Goal: Task Accomplishment & Management: Complete application form

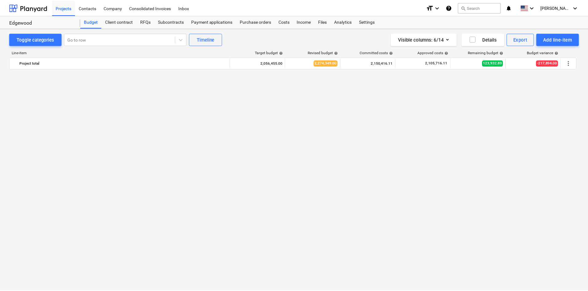
scroll to position [667, 0]
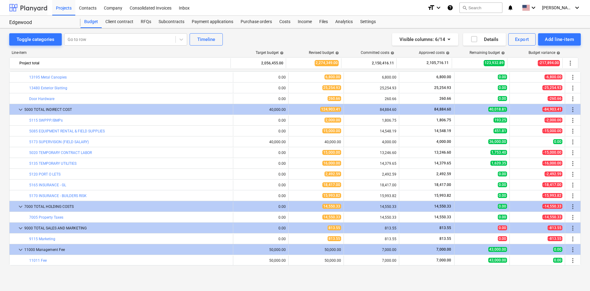
click at [27, 5] on div at bounding box center [28, 7] width 38 height 15
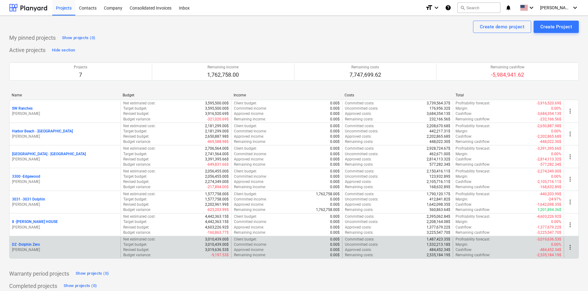
click at [34, 243] on p "DZ - Dolphin Zero" at bounding box center [26, 244] width 28 height 5
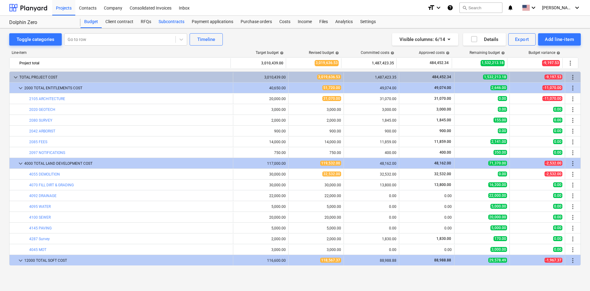
click at [161, 22] on div "Subcontracts" at bounding box center [171, 22] width 33 height 12
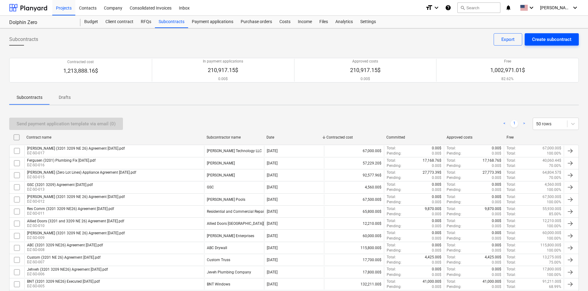
click at [559, 39] on div "Create subcontract" at bounding box center [551, 39] width 39 height 8
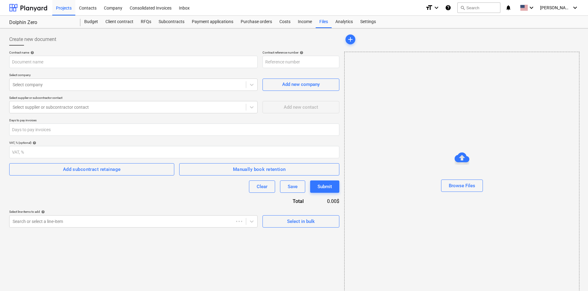
type input "DZ-SO-018"
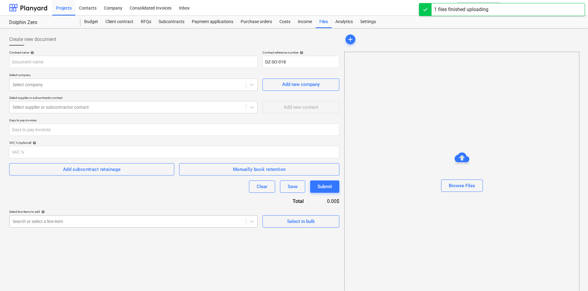
type input "True Custom (3201 3209 NE 26) Agreement [DATE].pdf"
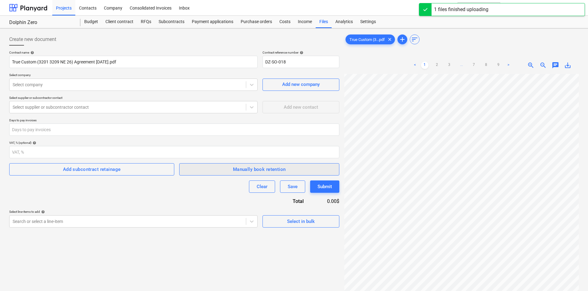
scroll to position [61, 0]
click at [127, 218] on body "Projects Contacts Company Consolidated Invoices Inbox format_size keyboard_arro…" at bounding box center [294, 145] width 588 height 291
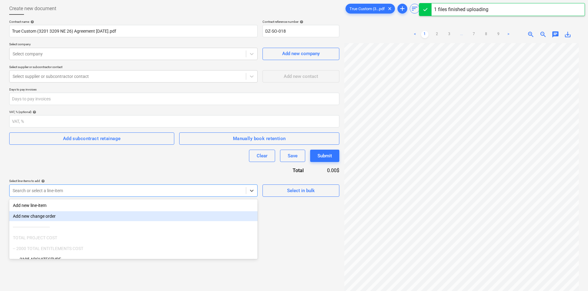
scroll to position [35, 0]
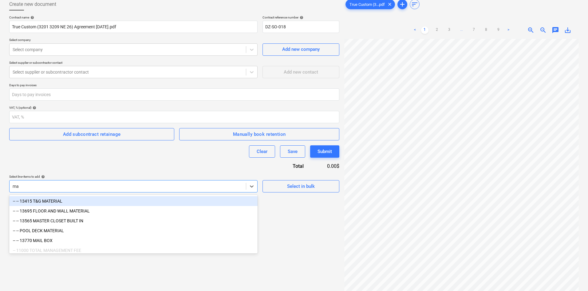
type input "mas"
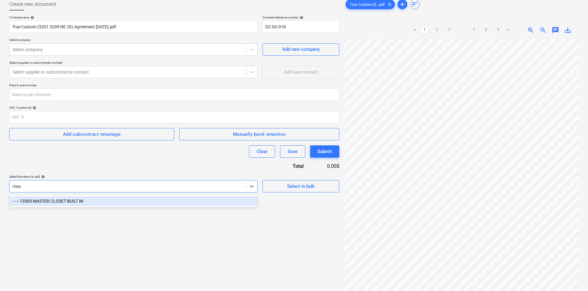
click at [160, 204] on div "-- -- 13565 MASTER CLOSET BUILT IN" at bounding box center [133, 201] width 248 height 10
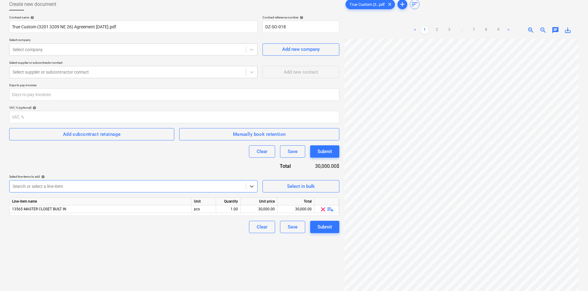
click at [184, 164] on div "Contract name help True Custom (3201 3209 NE 26) Agreement [DATE].pdf Contract …" at bounding box center [174, 123] width 330 height 217
click at [250, 210] on div "30,000.00" at bounding box center [259, 209] width 32 height 8
click at [250, 210] on input "14000" at bounding box center [259, 208] width 37 height 7
type input "28000"
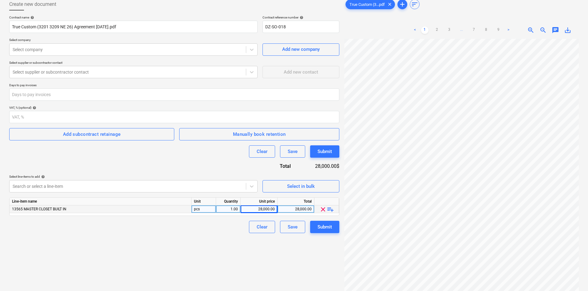
click at [194, 228] on div "Clear Save Submit" at bounding box center [174, 226] width 330 height 12
click at [97, 186] on div at bounding box center [128, 186] width 230 height 6
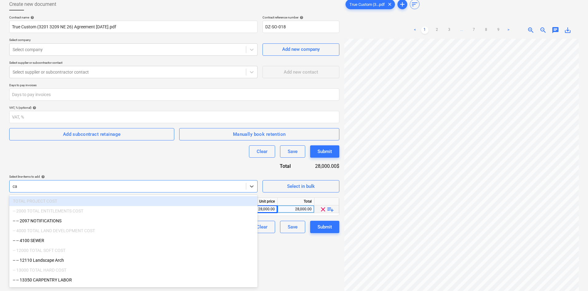
type input "cab"
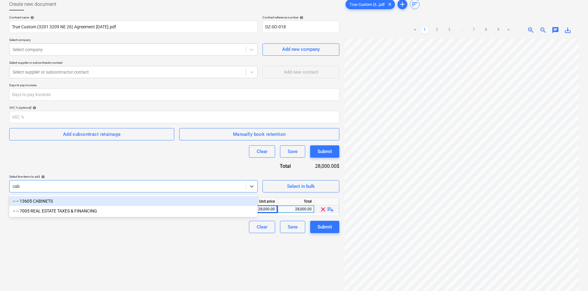
click at [88, 202] on div "-- -- 13605 CABINETS" at bounding box center [133, 201] width 248 height 10
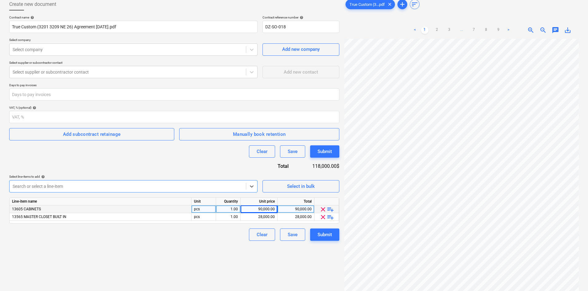
click at [99, 185] on div at bounding box center [128, 186] width 230 height 6
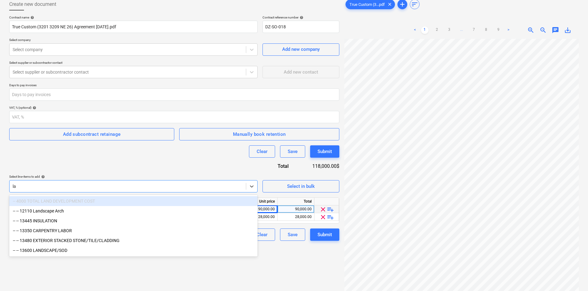
type input "l"
type input "b"
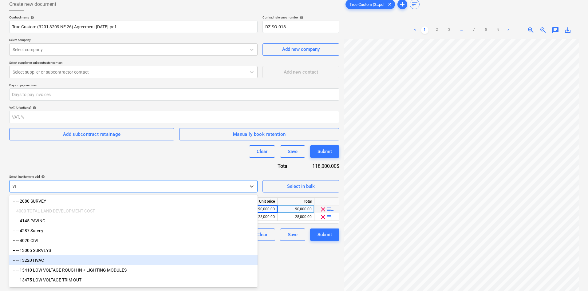
type input "v"
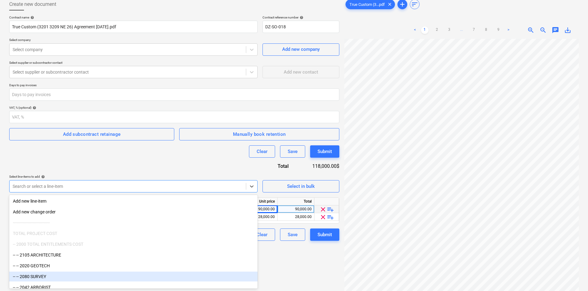
click at [286, 277] on div "Create new document Contract name help True Custom (3201 3209 NE 26) Agreement …" at bounding box center [174, 155] width 335 height 319
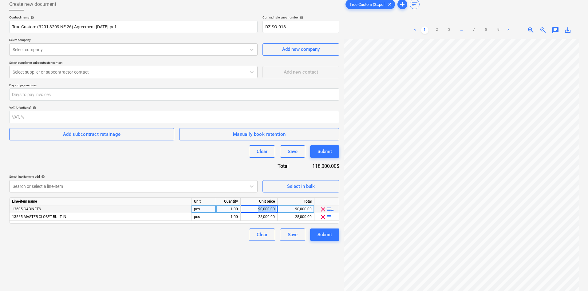
drag, startPoint x: 252, startPoint y: 210, endPoint x: 285, endPoint y: 207, distance: 32.7
click at [0, 0] on div "13605 CABINETS pcs 1.00 90,000.00 90,000.00 clear playlist_add" at bounding box center [0, 0] width 0 height 0
type input "29000"
click at [243, 265] on div "Create new document Contract name help True Custom (3201 3209 NE 26) Agreement …" at bounding box center [174, 155] width 335 height 319
click at [214, 271] on div "Create new document Contract name help True Custom (3201 3209 NE 26) Agreement …" at bounding box center [174, 155] width 335 height 319
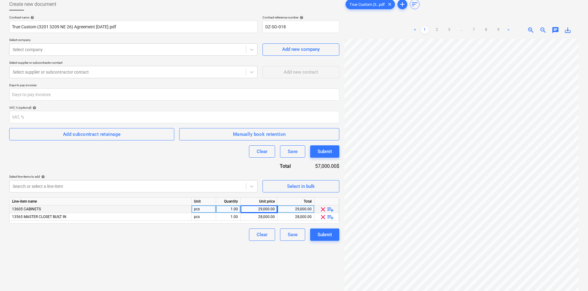
click at [257, 208] on div "29,000.00" at bounding box center [259, 209] width 32 height 8
click at [259, 210] on input "29000" at bounding box center [259, 208] width 37 height 7
drag, startPoint x: 263, startPoint y: 209, endPoint x: 267, endPoint y: 209, distance: 5.0
click at [267, 209] on input "29000" at bounding box center [259, 208] width 37 height 7
type input "19000"
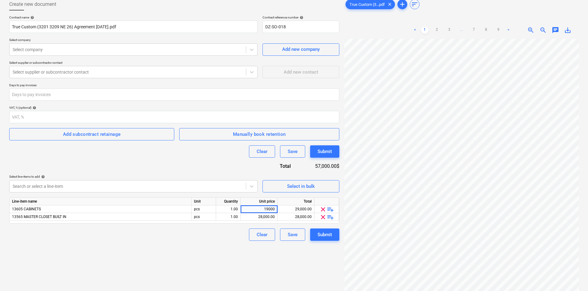
click at [201, 252] on div "Create new document Contract name help True Custom (3201 3209 NE 26) Agreement …" at bounding box center [174, 155] width 335 height 319
click at [201, 254] on div "Create new document Contract name help True Custom (3201 3209 NE 26) Agreement …" at bounding box center [174, 155] width 335 height 319
click at [326, 237] on div "Submit" at bounding box center [325, 234] width 14 height 8
click at [117, 48] on div at bounding box center [128, 49] width 230 height 6
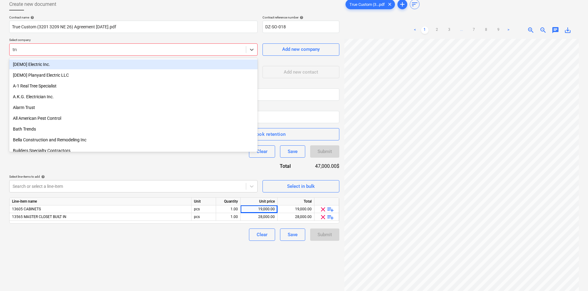
type input "true"
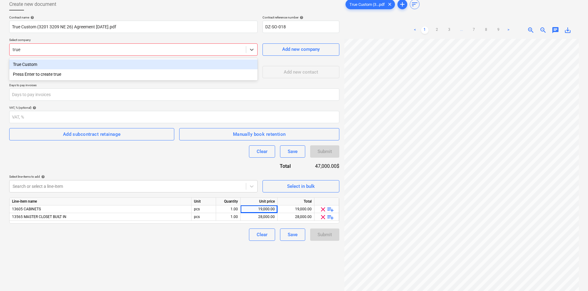
click at [67, 61] on div "True Custom" at bounding box center [133, 64] width 248 height 10
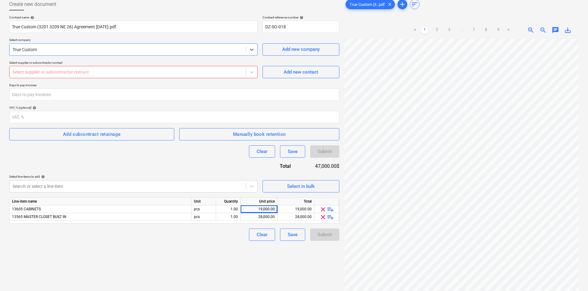
click at [97, 74] on div at bounding box center [128, 72] width 230 height 6
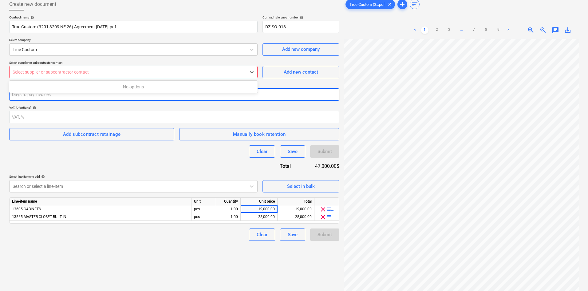
click at [295, 88] on div "Days to pay invoices" at bounding box center [174, 92] width 330 height 18
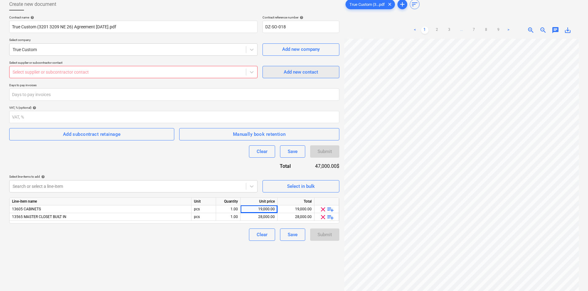
click at [296, 75] on div "Add new contact" at bounding box center [301, 72] width 34 height 8
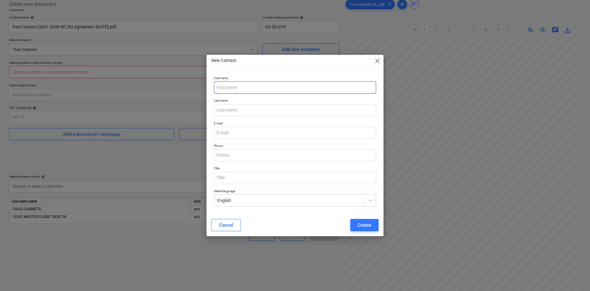
click at [271, 91] on input "text" at bounding box center [295, 87] width 162 height 12
click at [243, 85] on input "[PERSON_NAME]" at bounding box center [295, 87] width 162 height 12
click at [243, 84] on input "[PERSON_NAME]" at bounding box center [295, 87] width 162 height 12
type input "[PERSON_NAME]"
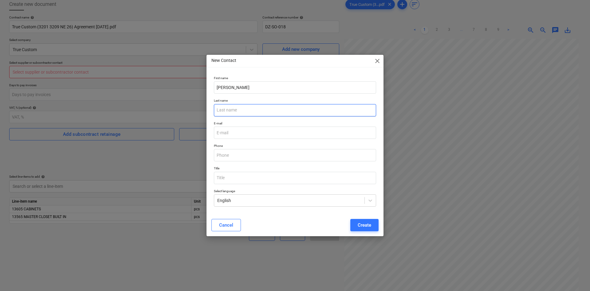
click at [225, 108] on input "text" at bounding box center [295, 110] width 162 height 12
paste input "[PERSON_NAME]"
type input "[PERSON_NAME]"
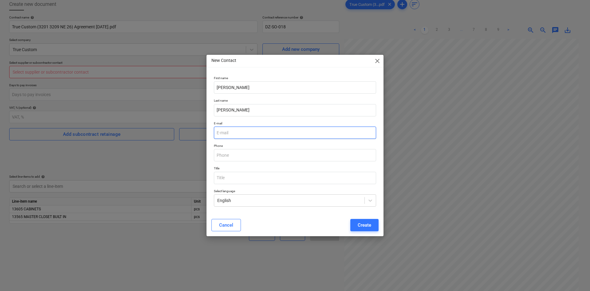
click at [222, 131] on input "email" at bounding box center [295, 132] width 162 height 12
paste input "[PERSON_NAME][EMAIL_ADDRESS][DOMAIN_NAME]"
type input "[PERSON_NAME][EMAIL_ADDRESS][DOMAIN_NAME]"
click at [364, 225] on div "Create" at bounding box center [365, 225] width 14 height 8
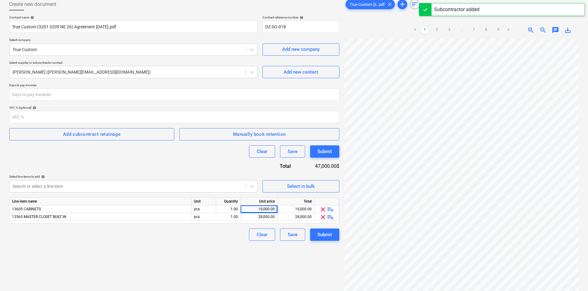
click at [214, 251] on div "Create new document Contract name help True Custom (3201 3209 NE 26) Agreement …" at bounding box center [174, 155] width 335 height 319
click at [327, 237] on div "Submit" at bounding box center [325, 234] width 14 height 8
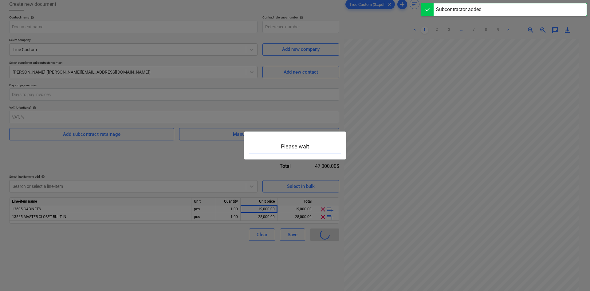
type input "DZ-SO-018"
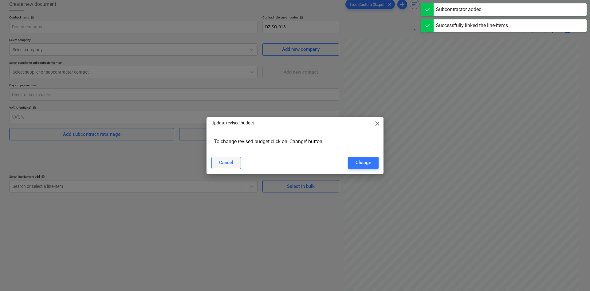
click at [235, 162] on button "Cancel" at bounding box center [227, 162] width 30 height 12
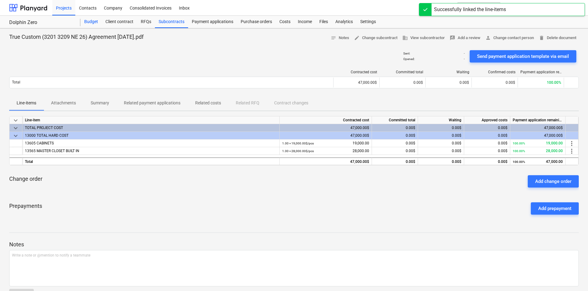
drag, startPoint x: 95, startPoint y: 23, endPoint x: 98, endPoint y: 24, distance: 3.4
click at [95, 23] on div "Budget" at bounding box center [91, 22] width 21 height 12
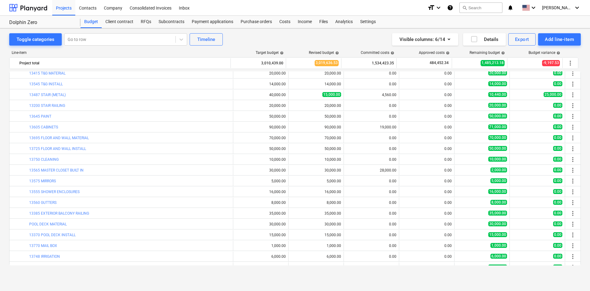
scroll to position [553, 0]
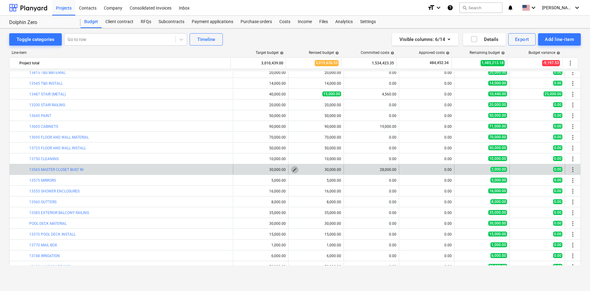
click at [293, 170] on span "edit" at bounding box center [294, 169] width 5 height 5
type textarea "x"
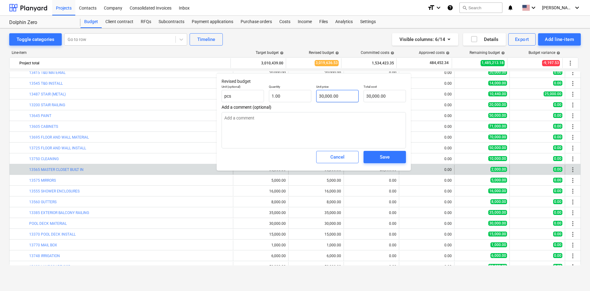
type input "30000"
drag, startPoint x: 346, startPoint y: 98, endPoint x: 260, endPoint y: 98, distance: 86.1
click at [260, 98] on div "Unit (optional) pcs Quantity 1.00 Unit price 30000 Total cost 30,000.00" at bounding box center [313, 93] width 189 height 22
type textarea "x"
type input "2"
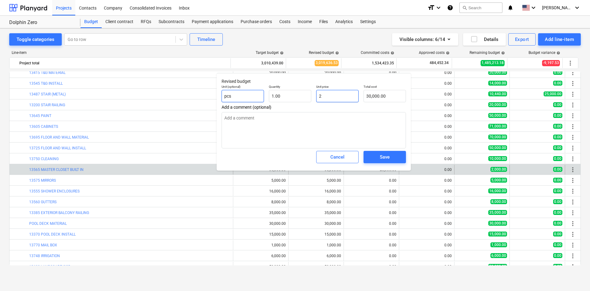
type input "2.00"
type textarea "x"
type input "28"
type input "28.00"
type textarea "x"
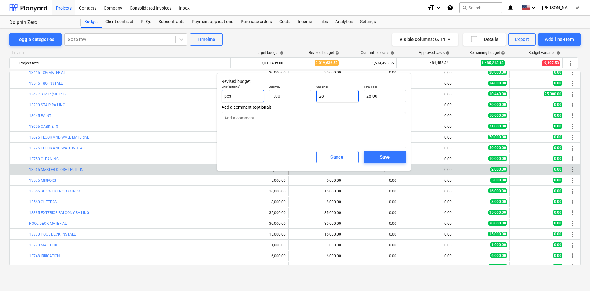
type input "280"
type input "280.00"
type textarea "x"
type input "2800"
type input "2,800.00"
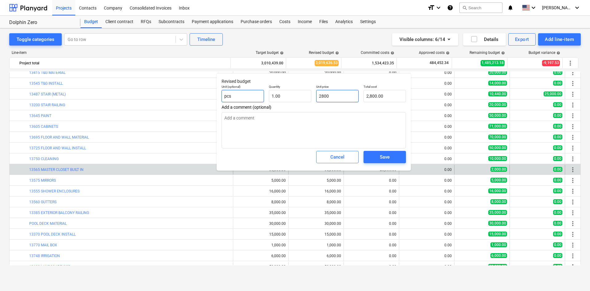
type textarea "x"
type input "28000"
type input "28,000.00"
type input "28000"
type textarea "x"
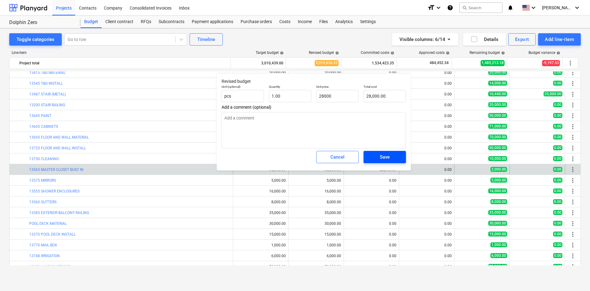
type input "28,000.00"
click at [378, 154] on span "Save" at bounding box center [385, 157] width 28 height 8
type textarea "x"
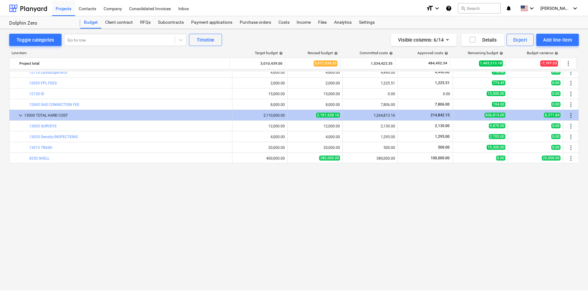
scroll to position [0, 0]
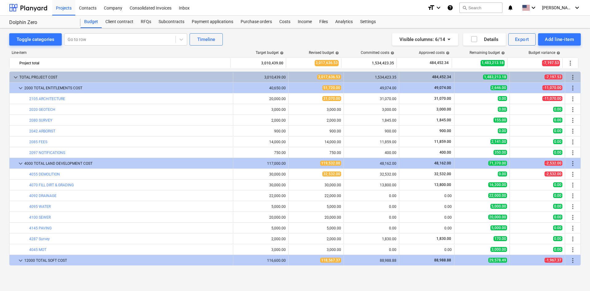
click at [253, 277] on div "Toggle categories Go to row Timeline Visible columns : 6/14 Details Export Add …" at bounding box center [295, 152] width 590 height 249
click at [0, 65] on div "Toggle categories Go to row Timeline Visible columns : 6/14 Details Export Add …" at bounding box center [295, 152] width 590 height 249
click at [284, 19] on div "Costs" at bounding box center [285, 22] width 18 height 12
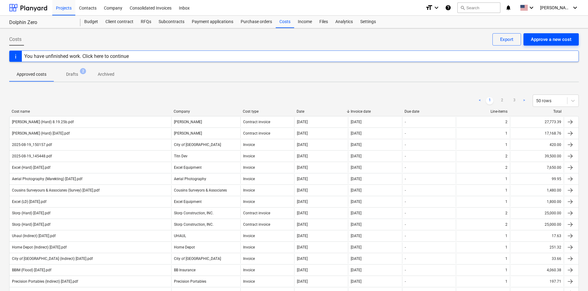
click at [539, 41] on div "Approve a new cost" at bounding box center [551, 39] width 41 height 8
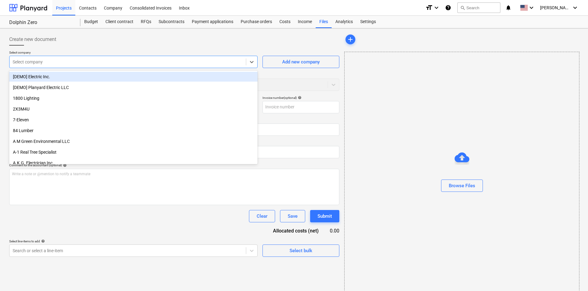
click at [125, 63] on div at bounding box center [128, 62] width 230 height 6
type input "spe"
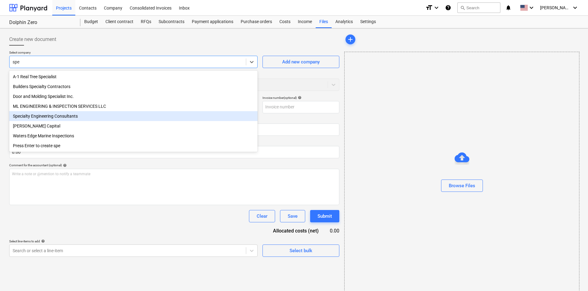
click at [83, 117] on div "Specialty Engineering Consultants" at bounding box center [133, 116] width 248 height 10
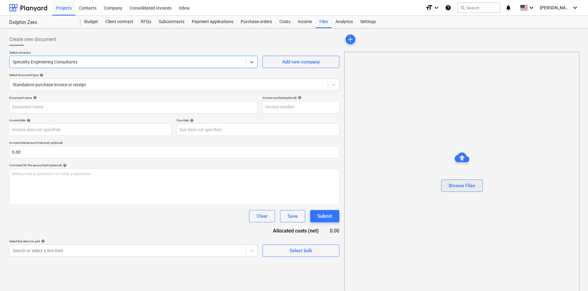
click at [462, 184] on div "Browse Files" at bounding box center [462, 185] width 26 height 8
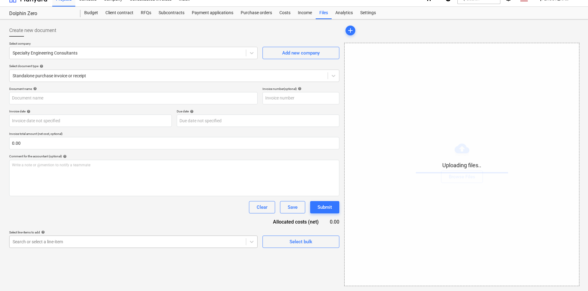
click at [154, 254] on body "Projects Contacts Company Consolidated Invoices Inbox format_size keyboard_arro…" at bounding box center [294, 136] width 588 height 291
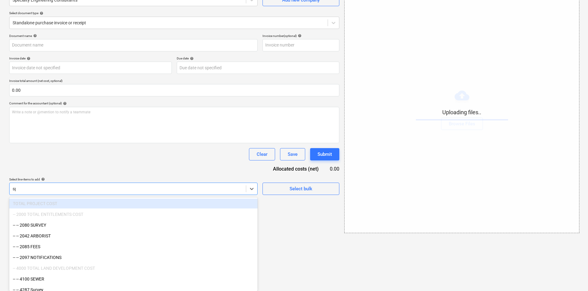
type input "spe"
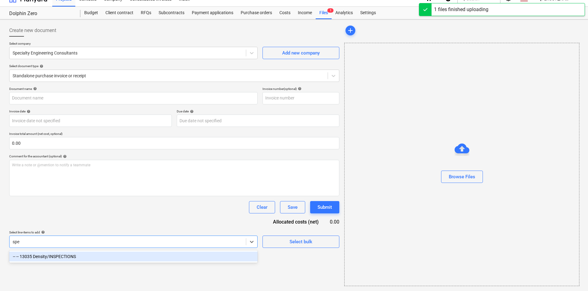
type input "Specialty Engineering Consultants (Hard) 8.20..25.pdf"
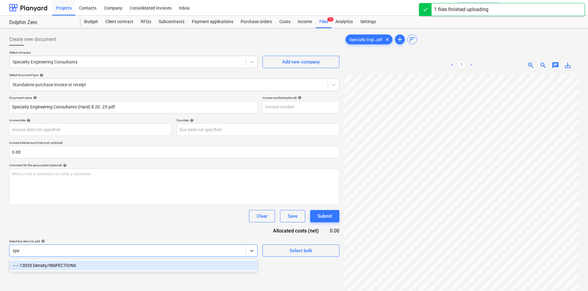
click at [113, 264] on div "-- -- 13035 Density/INSPECTIONS" at bounding box center [133, 265] width 248 height 10
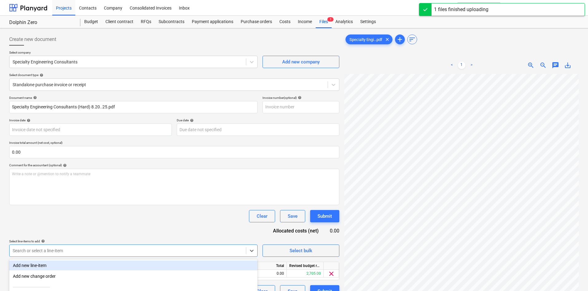
click at [134, 219] on div "Clear Save Submit" at bounding box center [174, 216] width 330 height 12
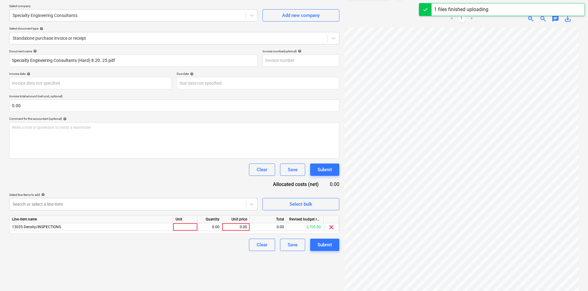
scroll to position [61, 0]
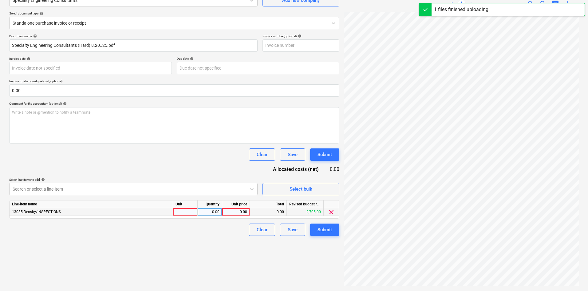
click at [235, 215] on div "0.00" at bounding box center [236, 212] width 22 height 8
click at [233, 217] on div "Line-item name Unit Quantity Unit price Total Revised budget remaining 13035 De…" at bounding box center [174, 209] width 330 height 18
click at [234, 211] on div "0.00" at bounding box center [236, 212] width 22 height 8
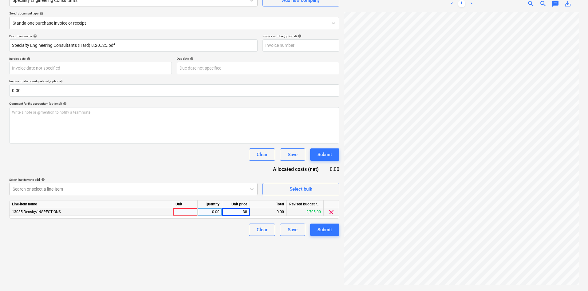
type input "380"
click at [195, 240] on div "Create new document Select company Specialty Engineering Consultants Add new co…" at bounding box center [174, 128] width 335 height 319
click at [324, 225] on div "Submit" at bounding box center [325, 229] width 14 height 8
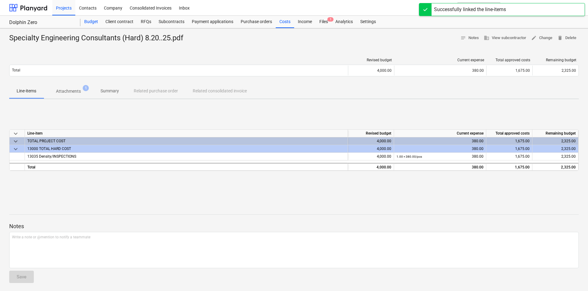
click at [96, 21] on div "Budget" at bounding box center [91, 22] width 21 height 12
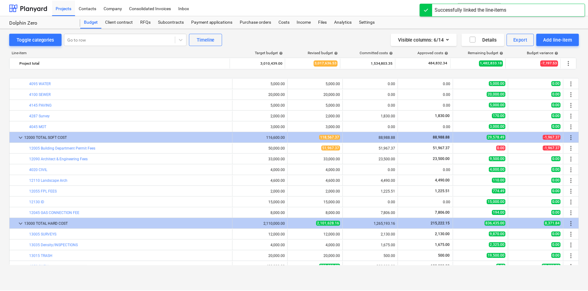
scroll to position [184, 0]
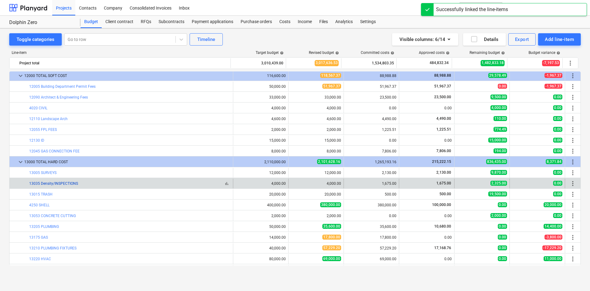
click at [73, 184] on link "13035 Density/INSPECTIONS" at bounding box center [53, 183] width 49 height 4
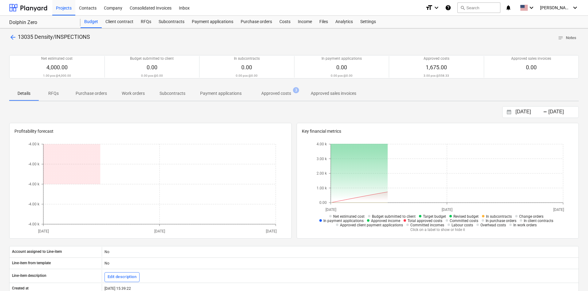
click at [272, 95] on p "Approved costs" at bounding box center [276, 93] width 30 height 6
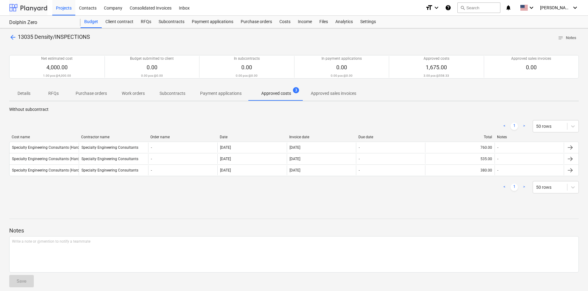
click at [22, 11] on div at bounding box center [28, 7] width 38 height 15
